Goal: Navigation & Orientation: Find specific page/section

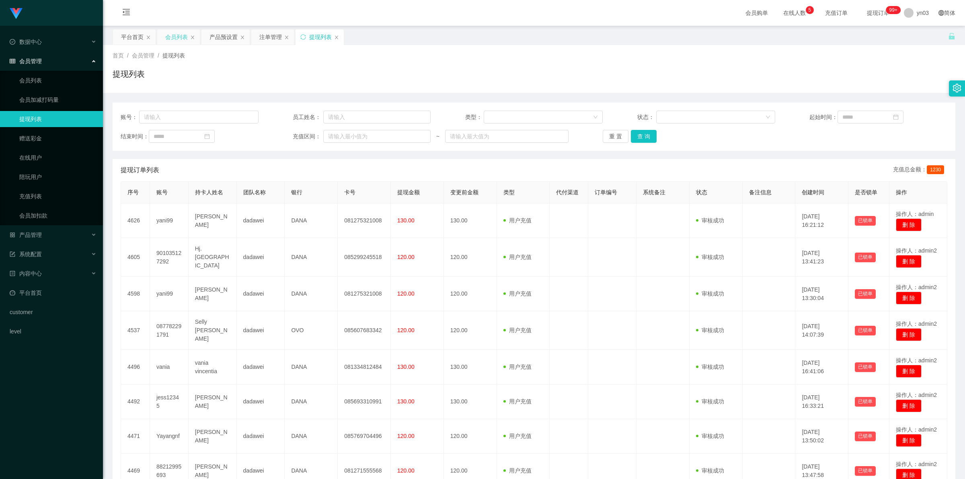
click at [178, 35] on div "会员列表" at bounding box center [176, 36] width 23 height 15
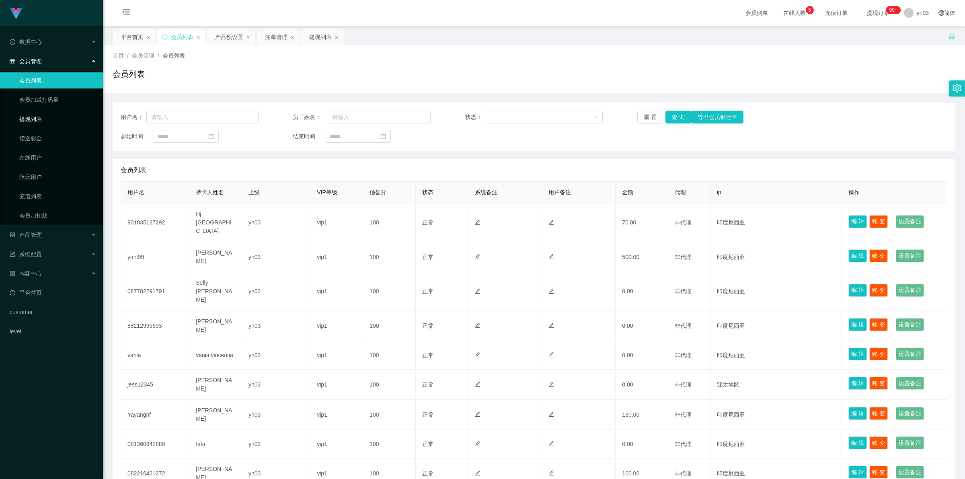
click at [53, 115] on link "提现列表" at bounding box center [57, 119] width 77 height 16
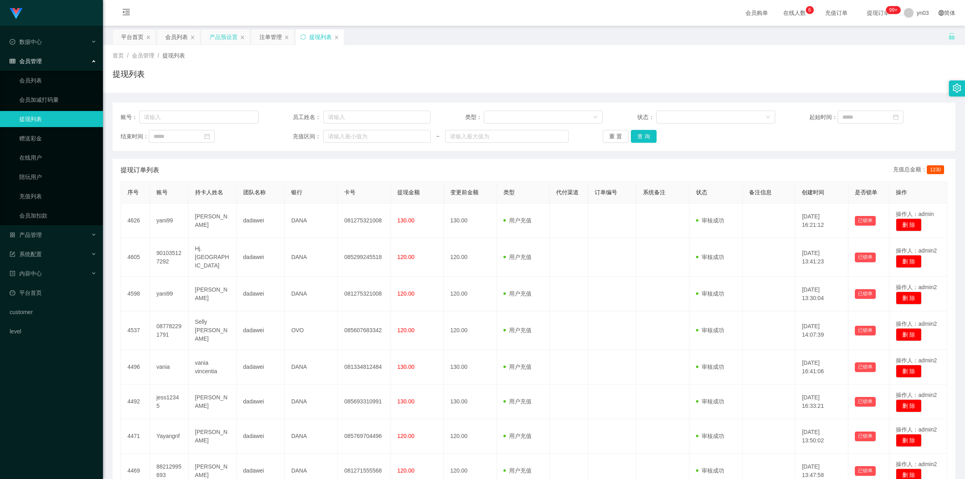
click at [220, 35] on div "产品预设置" at bounding box center [223, 36] width 28 height 15
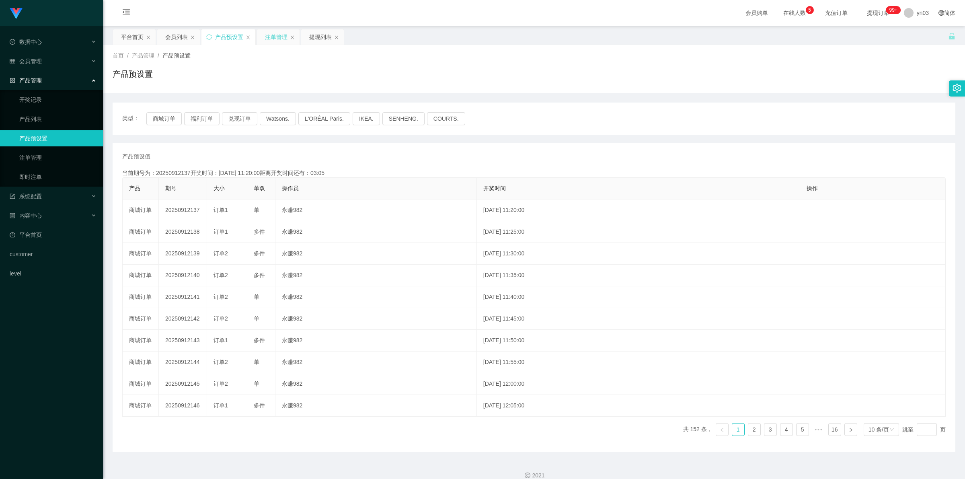
click at [271, 39] on div "注单管理" at bounding box center [276, 36] width 23 height 15
